Goal: Information Seeking & Learning: Learn about a topic

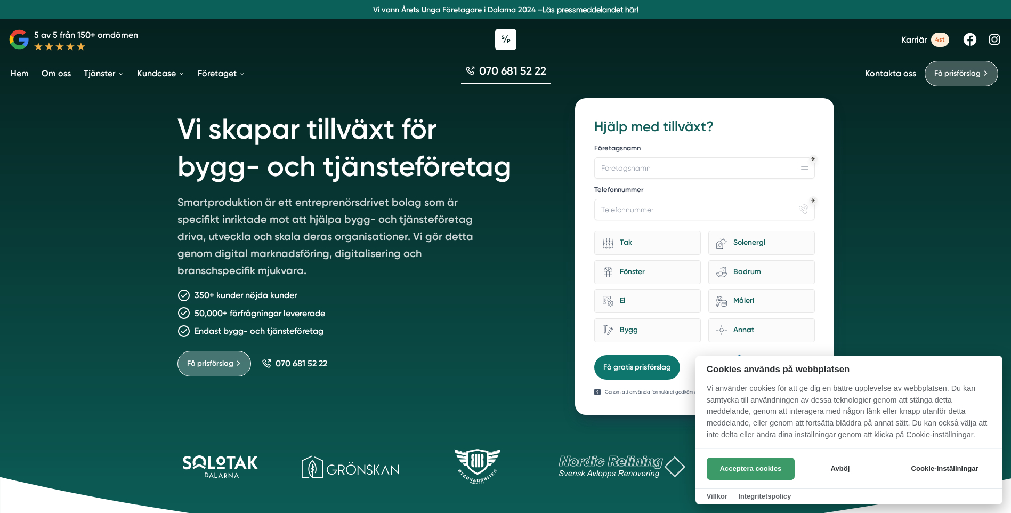
click at [742, 461] on button "Acceptera cookies" at bounding box center [751, 468] width 88 height 22
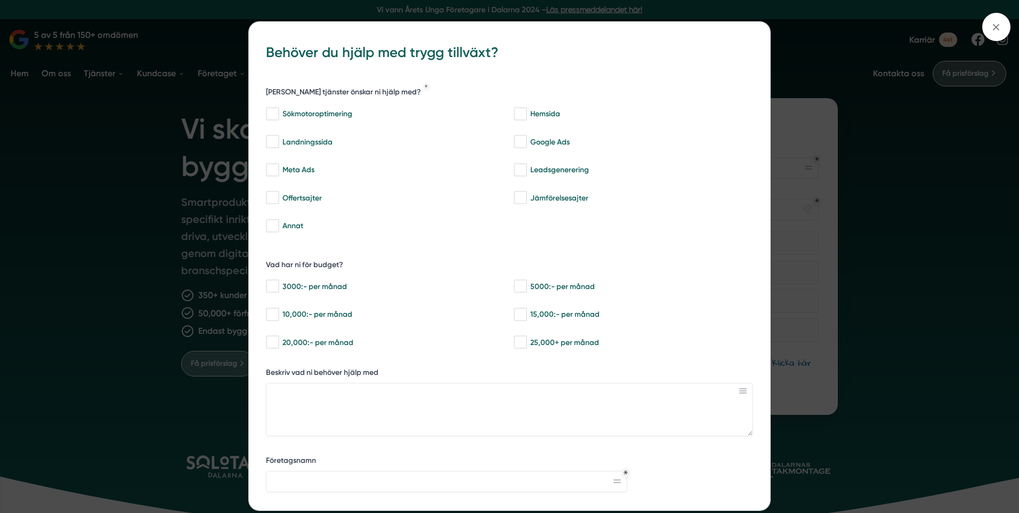
click at [118, 104] on div "bbc9b822-b2c6-488a-ab3e-9a2d59e49c7c Behöver du hjälp med trygg tillväxt? [PERS…" at bounding box center [509, 256] width 1019 height 513
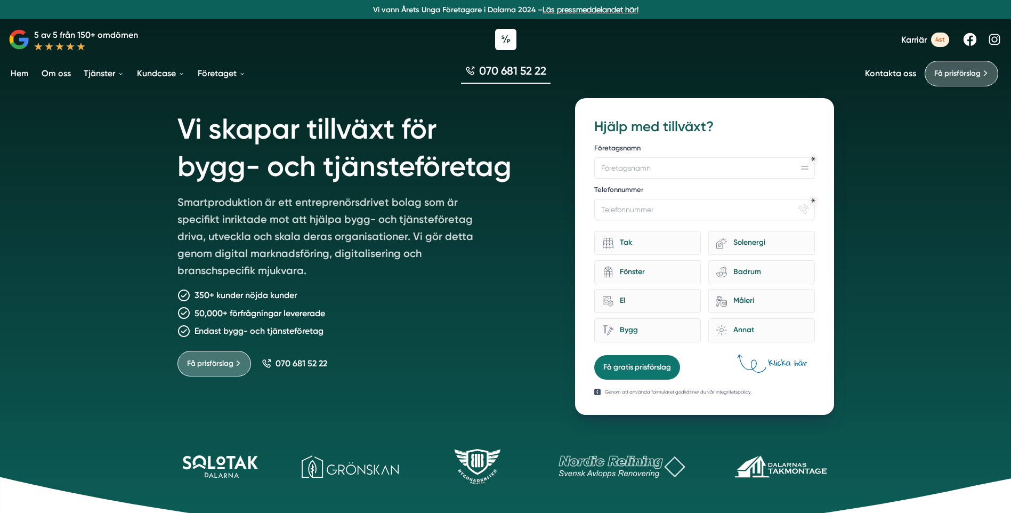
click at [26, 73] on link "Hem" at bounding box center [20, 73] width 22 height 27
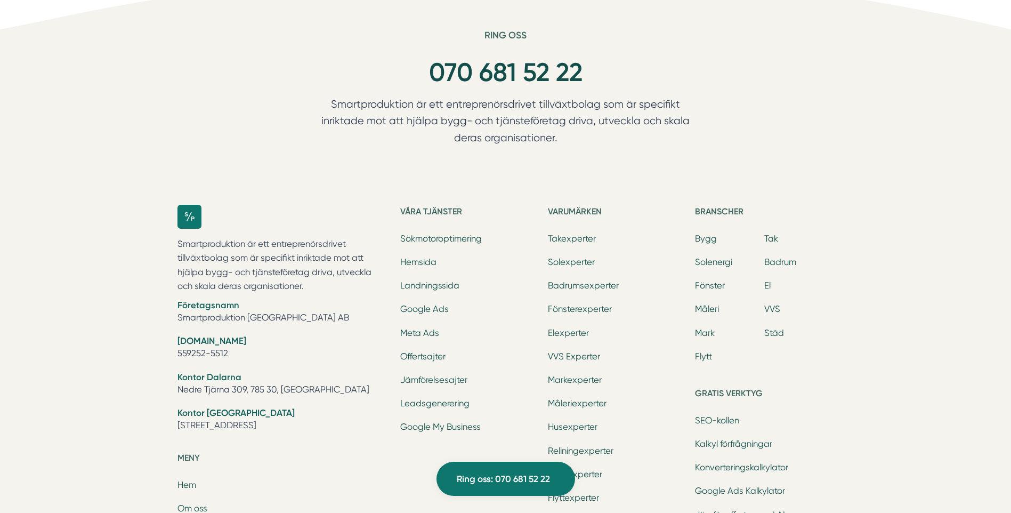
scroll to position [3305, 0]
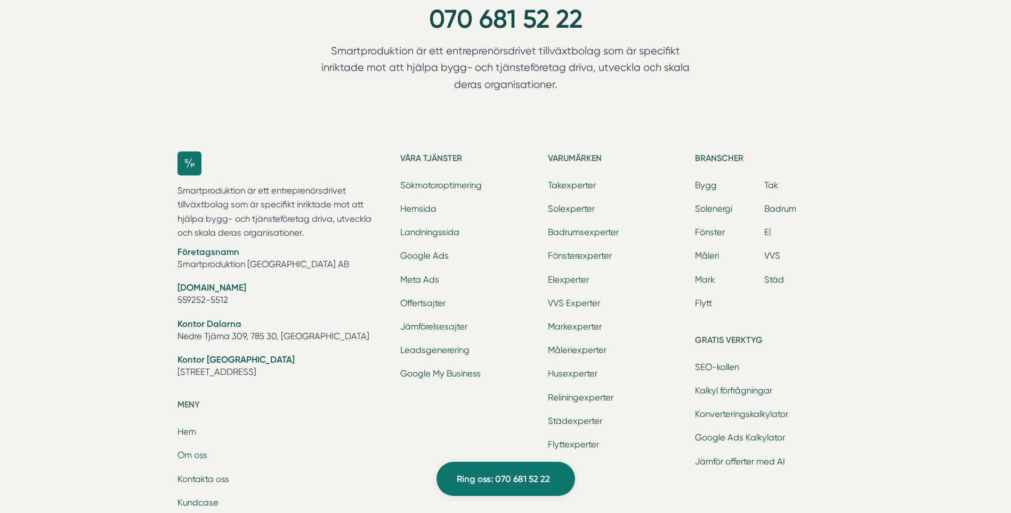
click at [188, 456] on link "Om oss" at bounding box center [193, 455] width 30 height 10
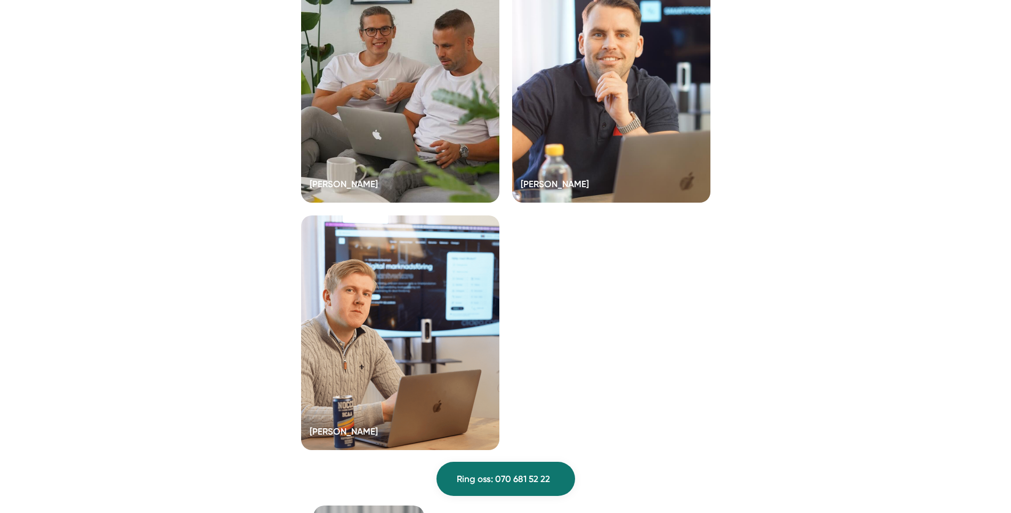
scroll to position [2186, 0]
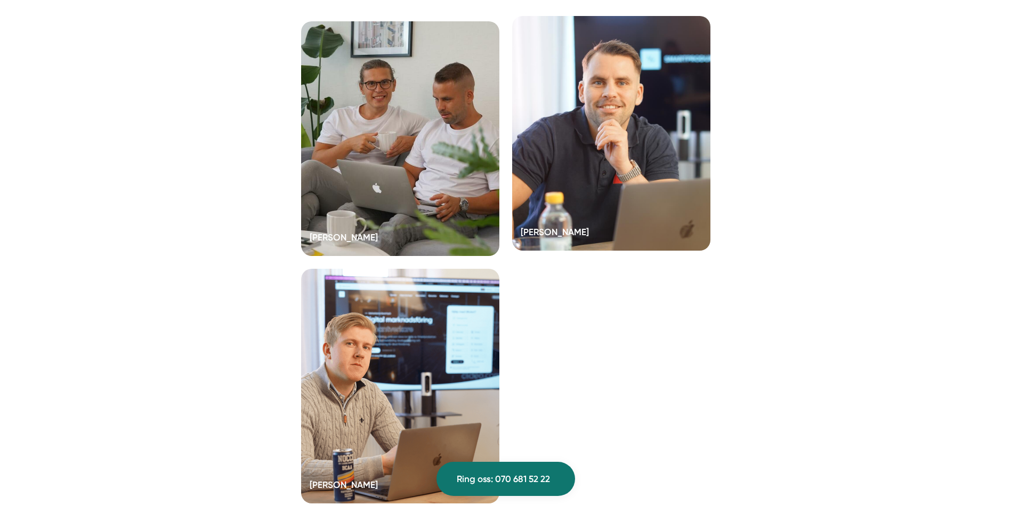
click at [655, 143] on div at bounding box center [611, 133] width 198 height 235
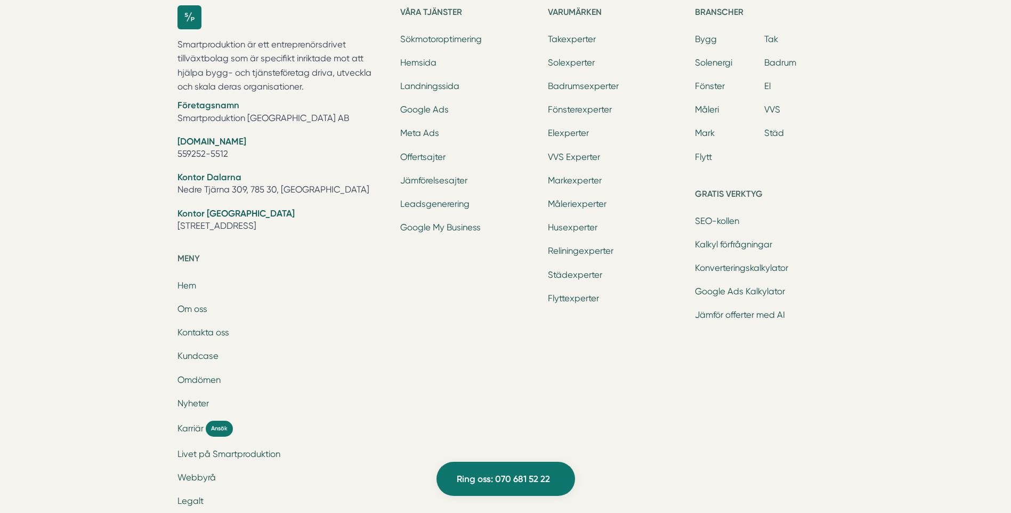
scroll to position [2838, 0]
